Goal: Task Accomplishment & Management: Manage account settings

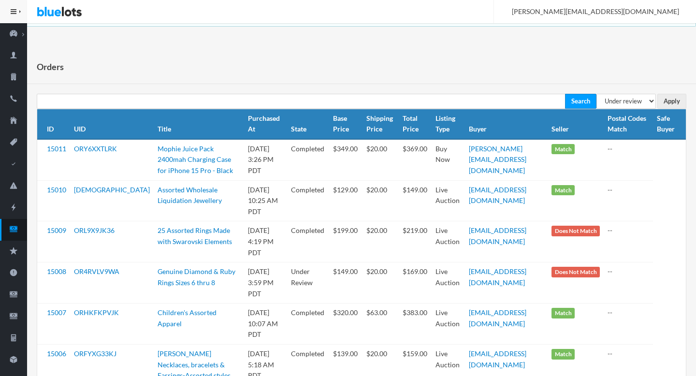
click at [641, 95] on select "All Orders Pending Completed Under review Cancelled" at bounding box center [626, 101] width 59 height 15
select select "pending"
click at [671, 112] on th "Safe Buyer" at bounding box center [669, 124] width 33 height 30
click at [672, 103] on input "Apply" at bounding box center [672, 101] width 29 height 15
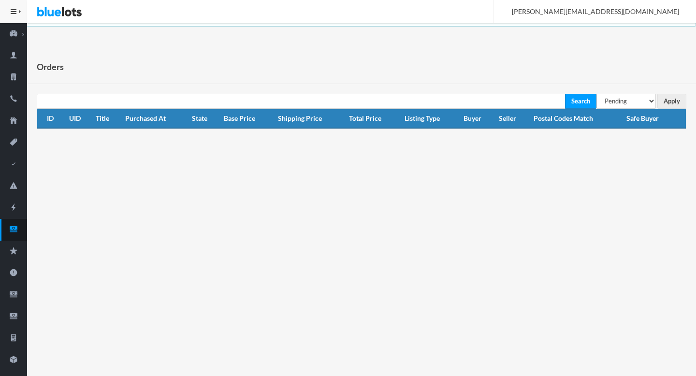
click at [639, 109] on th "Safe Buyer" at bounding box center [654, 118] width 63 height 19
click at [634, 101] on select "All Orders Pending Completed Under review Cancelled" at bounding box center [626, 101] width 59 height 15
select select "under_review"
click at [673, 98] on input "Apply" at bounding box center [672, 101] width 29 height 15
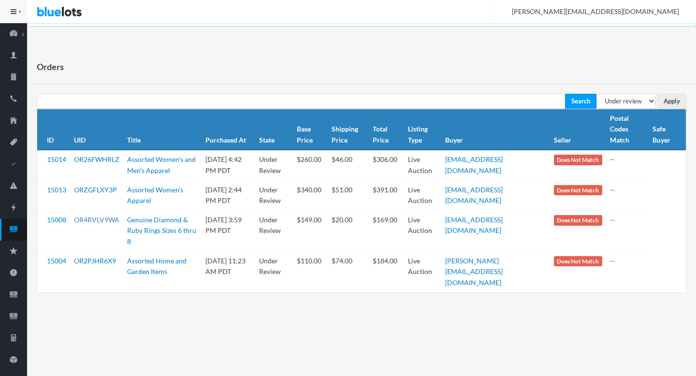
click at [102, 217] on link "OR4RVLV9WA" at bounding box center [96, 220] width 45 height 8
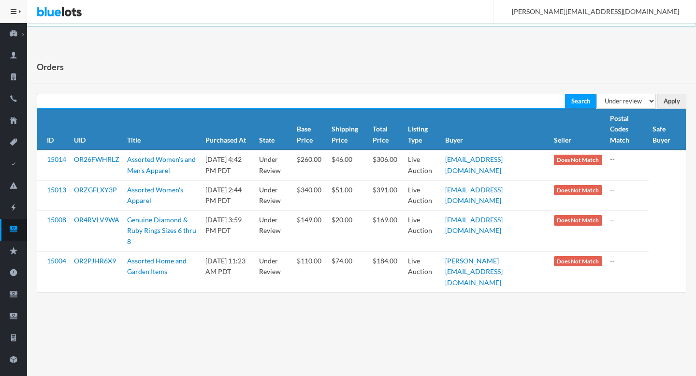
click at [151, 103] on input "text" at bounding box center [301, 101] width 529 height 15
paste input "marecolaw@gmail.com"
type input "marecolaw@gmail.com"
click at [565, 94] on input "Search" at bounding box center [580, 101] width 31 height 15
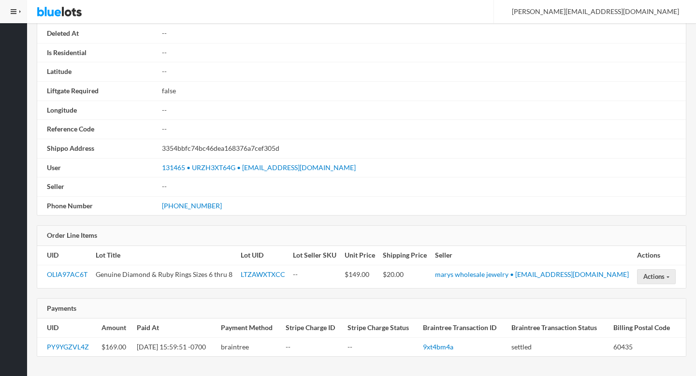
scroll to position [547, 0]
click at [61, 349] on link "PY9YGZVL4Z" at bounding box center [68, 348] width 42 height 8
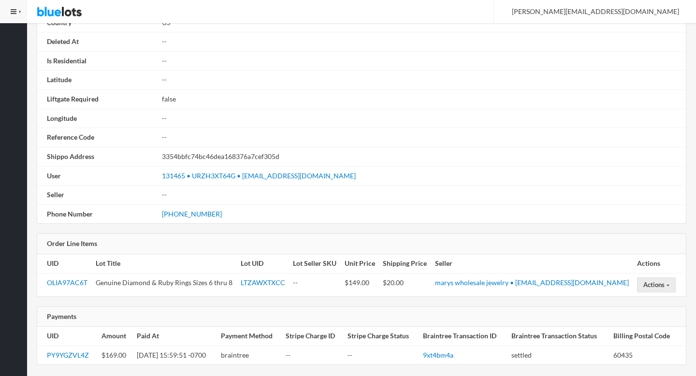
scroll to position [548, 0]
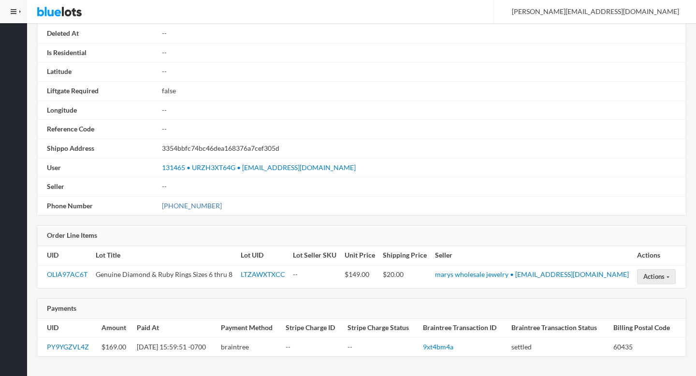
click at [191, 208] on link "(765) 775-0039" at bounding box center [192, 206] width 60 height 8
click at [67, 350] on link "PY9YGZVL4Z" at bounding box center [68, 347] width 42 height 8
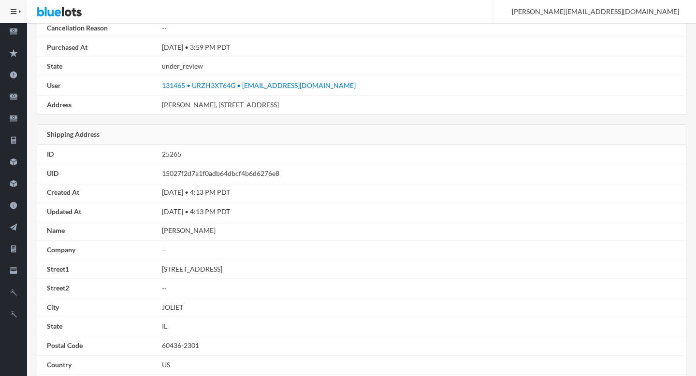
scroll to position [0, 0]
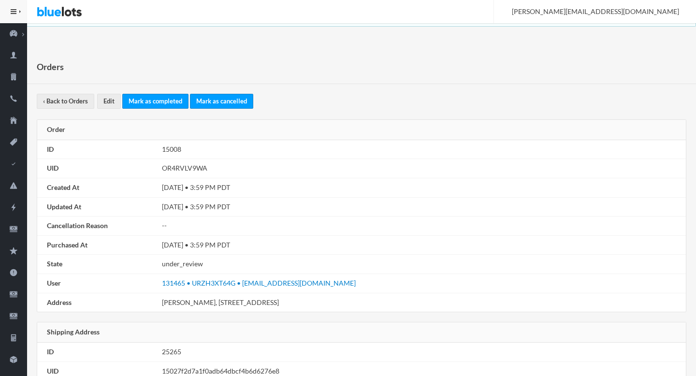
click at [172, 165] on td "OR4RVLV9WA" at bounding box center [422, 168] width 528 height 19
copy td "OR4RVLV9WA"
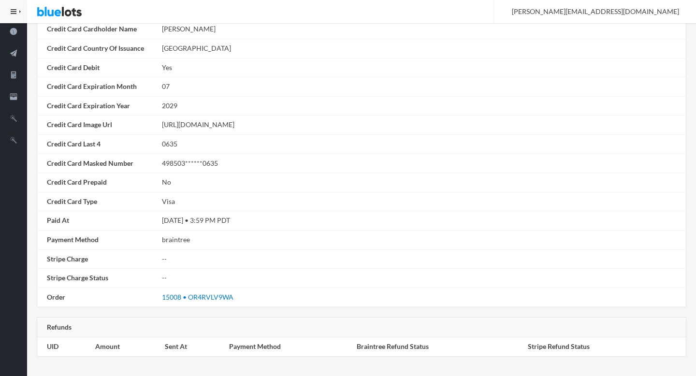
scroll to position [382, 0]
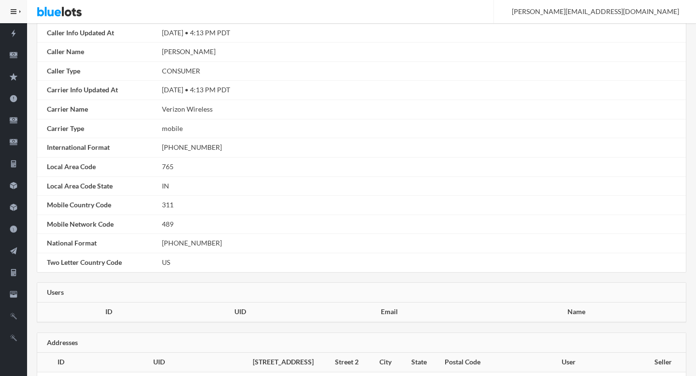
scroll to position [209, 0]
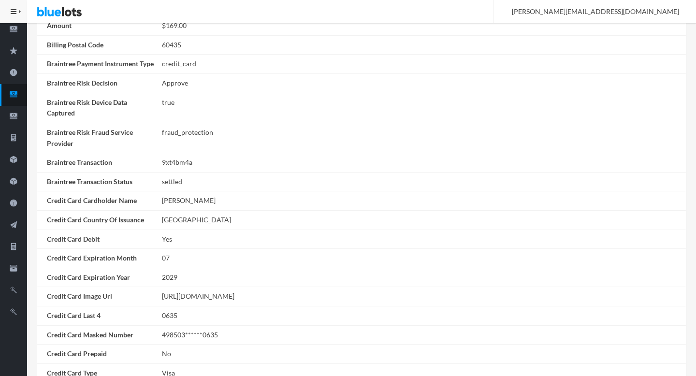
scroll to position [382, 0]
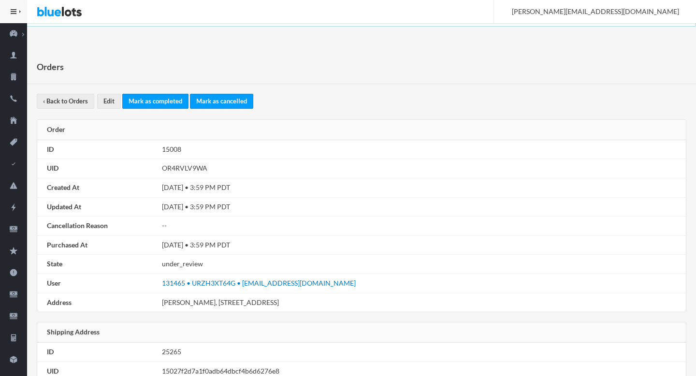
scroll to position [308, 0]
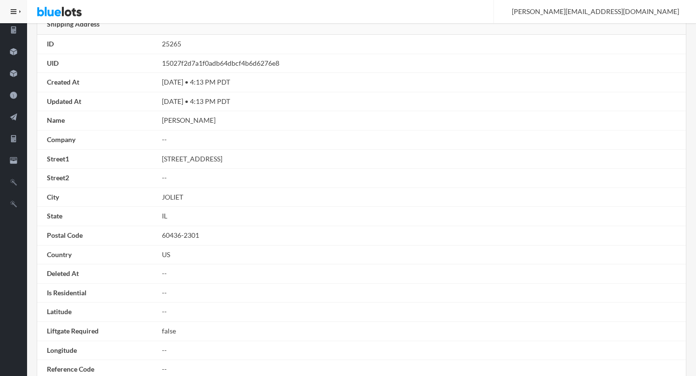
click at [176, 120] on td "[PERSON_NAME]" at bounding box center [422, 120] width 528 height 19
click at [176, 120] on td "Patrick Evans" at bounding box center [422, 120] width 528 height 19
copy td "Patrick"
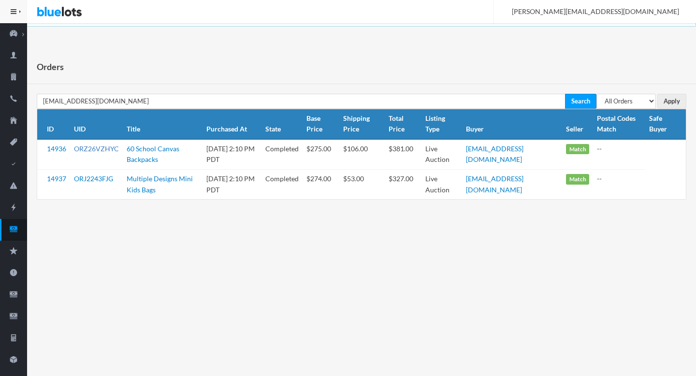
click at [95, 148] on link "ORZ26VZHYC" at bounding box center [96, 149] width 45 height 8
click at [90, 177] on link "ORJ2243FJG" at bounding box center [93, 179] width 39 height 8
click at [8, 233] on icon "cash" at bounding box center [13, 229] width 27 height 9
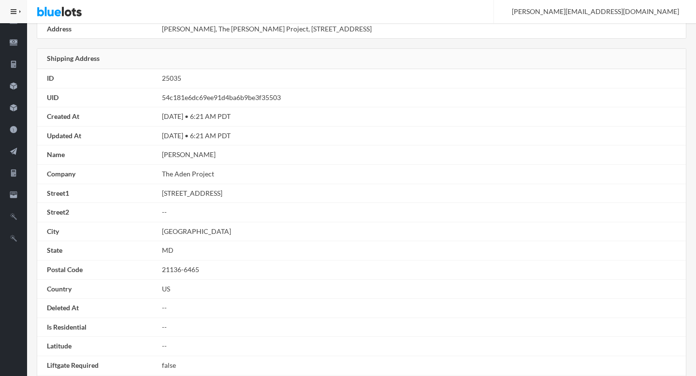
scroll to position [617, 0]
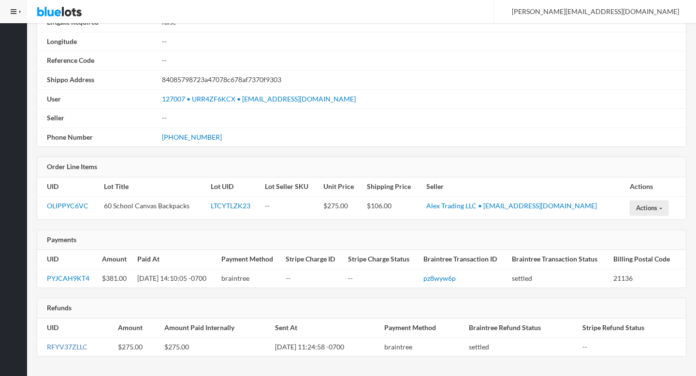
click at [68, 348] on link "RFYV37ZLLC" at bounding box center [67, 347] width 41 height 8
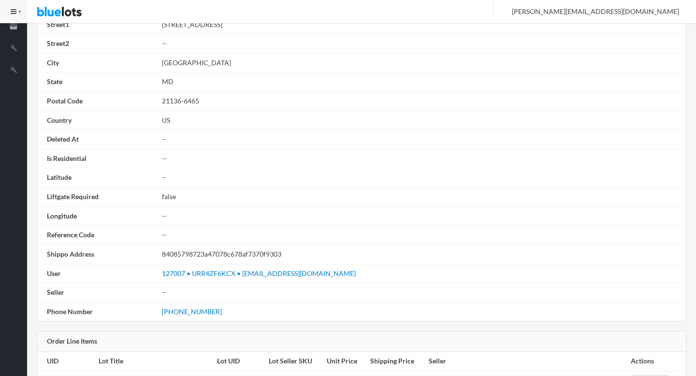
scroll to position [617, 0]
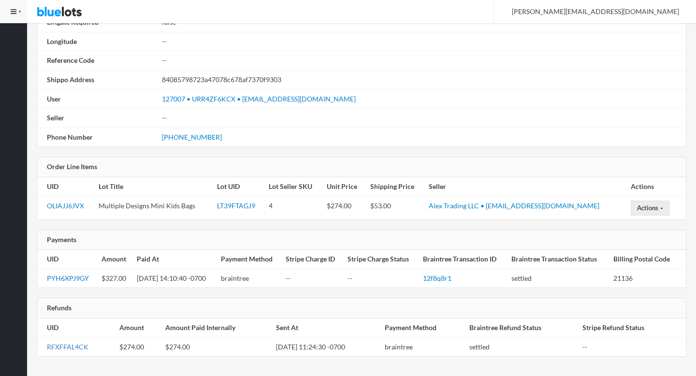
click at [72, 348] on link "RFXFFAL4CK" at bounding box center [68, 347] width 42 height 8
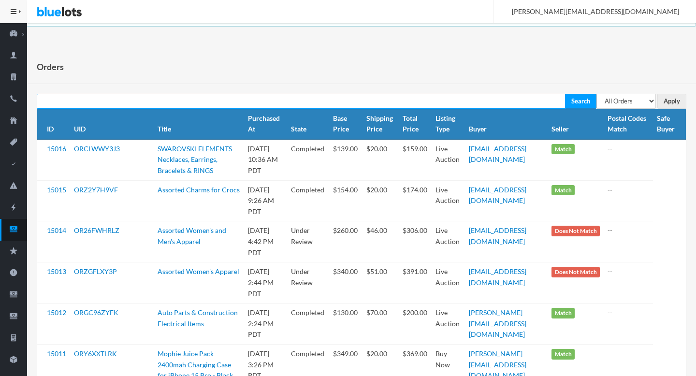
paste input "marecolaw@gmail.com"
type input "marecolaw@gmail.com"
click at [565, 94] on input "Search" at bounding box center [580, 101] width 31 height 15
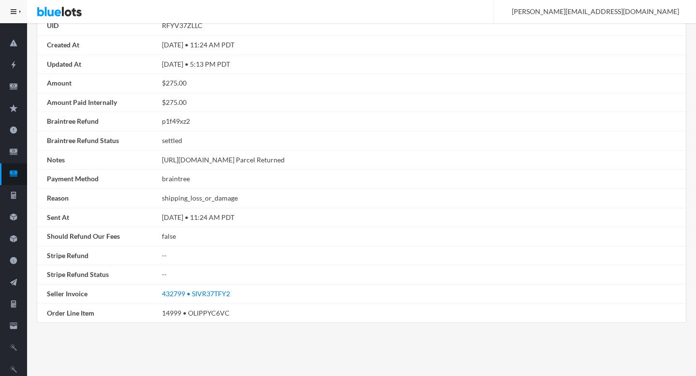
scroll to position [147, 0]
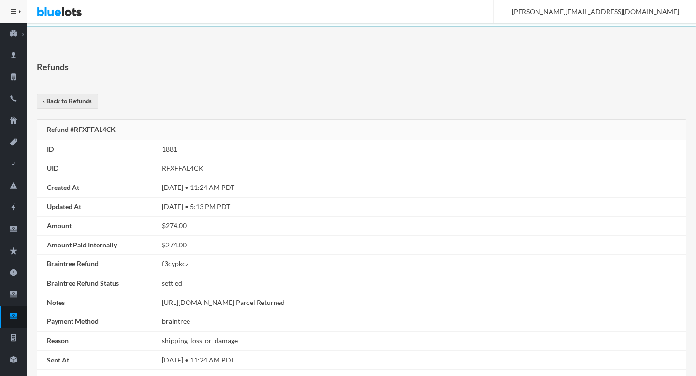
scroll to position [147, 0]
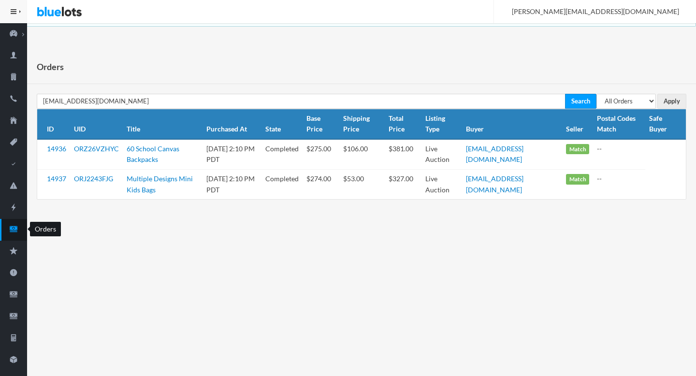
click at [9, 232] on icon "cash" at bounding box center [13, 229] width 27 height 9
click at [96, 153] on td "ORZ26VZHYC" at bounding box center [96, 154] width 53 height 30
click at [95, 147] on link "ORZ26VZHYC" at bounding box center [96, 149] width 45 height 8
click at [95, 182] on link "ORJ2243FJG" at bounding box center [93, 179] width 39 height 8
click at [7, 228] on icon "cash" at bounding box center [13, 229] width 27 height 9
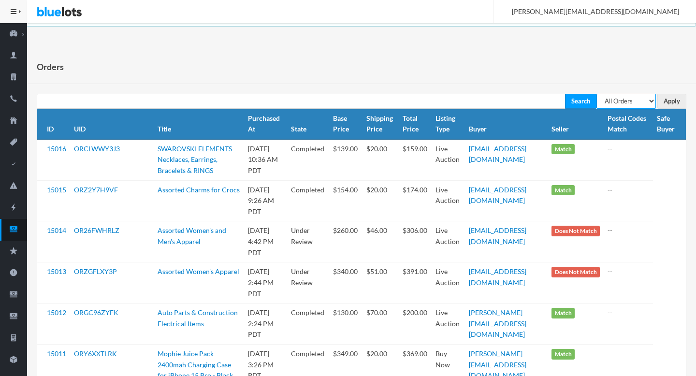
click at [644, 104] on select "All Orders Pending Completed Under review Cancelled" at bounding box center [626, 101] width 59 height 15
select select "under_review"
click at [670, 103] on input "Apply" at bounding box center [672, 101] width 29 height 15
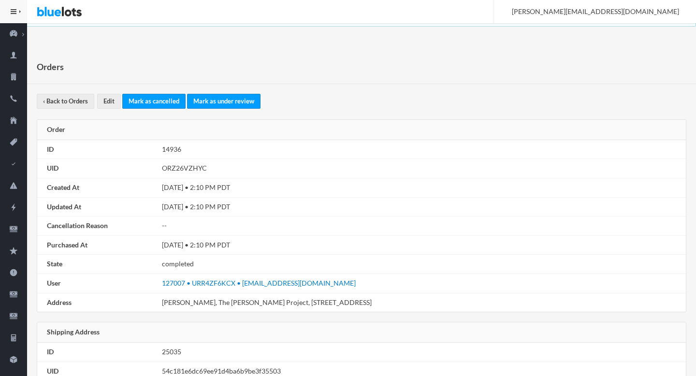
scroll to position [278, 0]
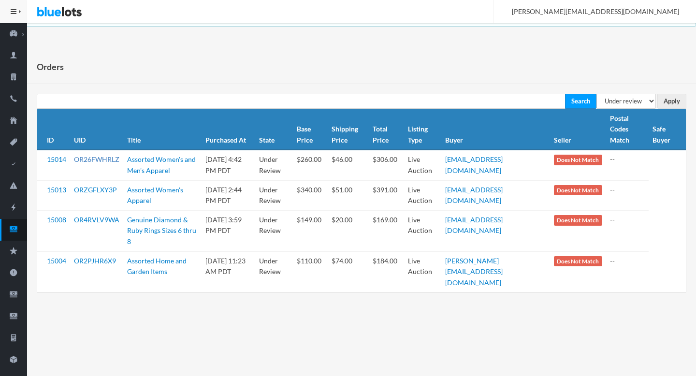
click at [85, 158] on link "OR26FWHRLZ" at bounding box center [96, 159] width 45 height 8
click at [86, 191] on link "ORZGFLXY3P" at bounding box center [95, 190] width 43 height 8
click at [16, 229] on icon "cash" at bounding box center [14, 229] width 8 height 6
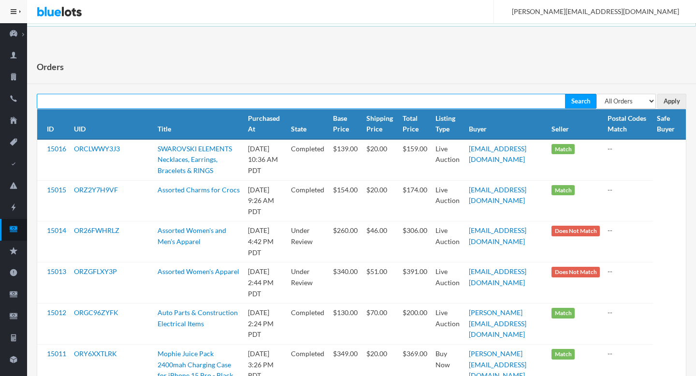
paste input "thethriftymountaineer@gmail.com"
type input "thethriftymountaineer@gmail.com"
click at [565, 94] on input "Search" at bounding box center [580, 101] width 31 height 15
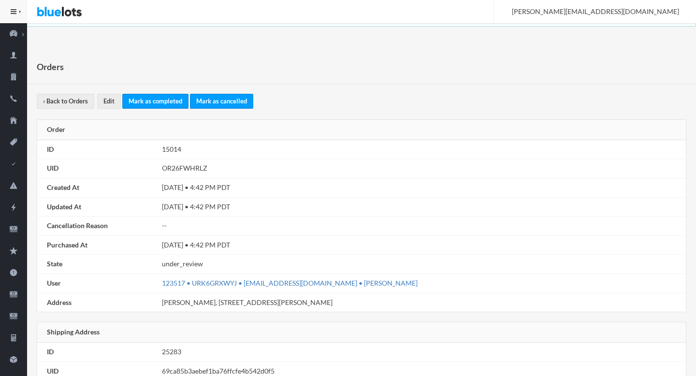
click at [312, 284] on link "123517 • URK6GRXWYJ • [EMAIL_ADDRESS][DOMAIN_NAME] • [PERSON_NAME]" at bounding box center [290, 283] width 256 height 8
click at [395, 281] on td "123517 • URK6GRXWYJ • [EMAIL_ADDRESS][DOMAIN_NAME] • [PERSON_NAME]" at bounding box center [422, 283] width 528 height 19
drag, startPoint x: 385, startPoint y: 283, endPoint x: 244, endPoint y: 289, distance: 141.8
click at [244, 289] on td "123517 • URK6GRXWYJ • [EMAIL_ADDRESS][DOMAIN_NAME] • [PERSON_NAME]" at bounding box center [422, 283] width 528 height 19
copy link "khawar202212@gmail.com • Khawar Saleem"
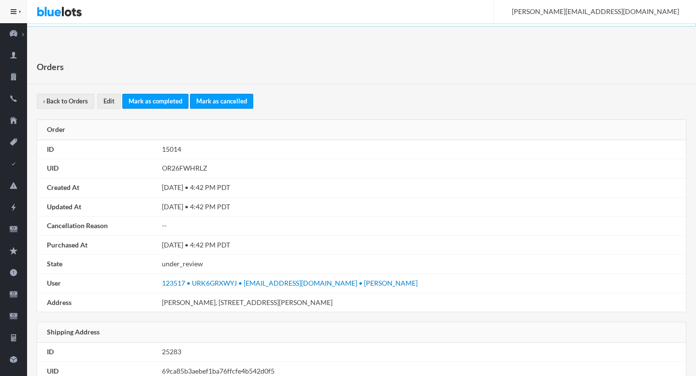
click at [179, 167] on td "OR26FWHRLZ" at bounding box center [422, 168] width 528 height 19
copy td "OR26FWHRLZ"
click at [187, 174] on td "ORZGFLXY3P" at bounding box center [422, 168] width 528 height 19
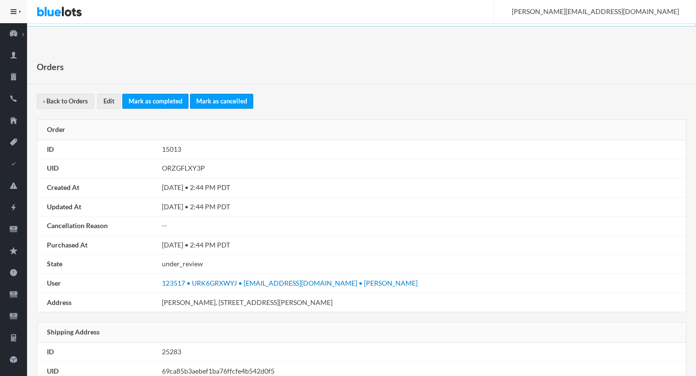
copy td "ORZGFLXY3P"
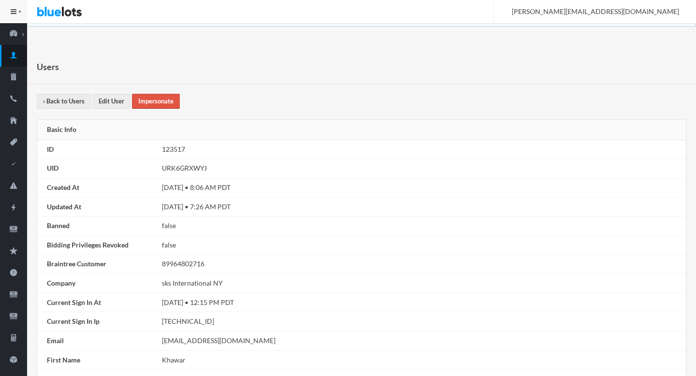
click at [148, 103] on link "Impersonate" at bounding box center [156, 101] width 48 height 15
